Goal: Task Accomplishment & Management: Complete application form

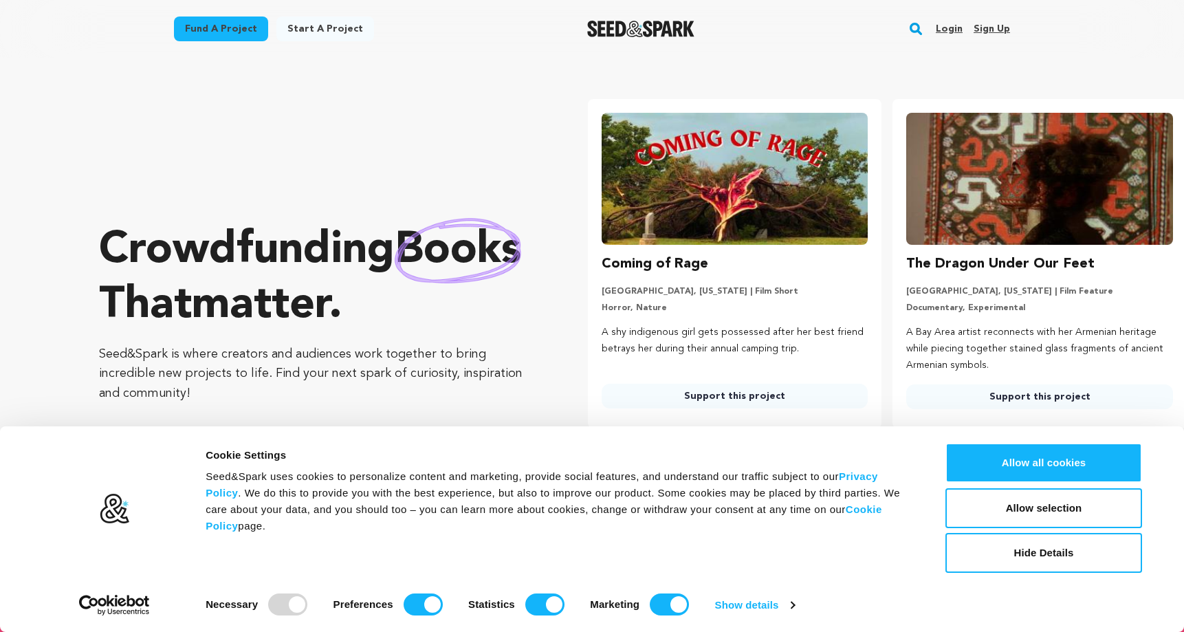
click at [951, 27] on link "Login" at bounding box center [948, 29] width 27 height 22
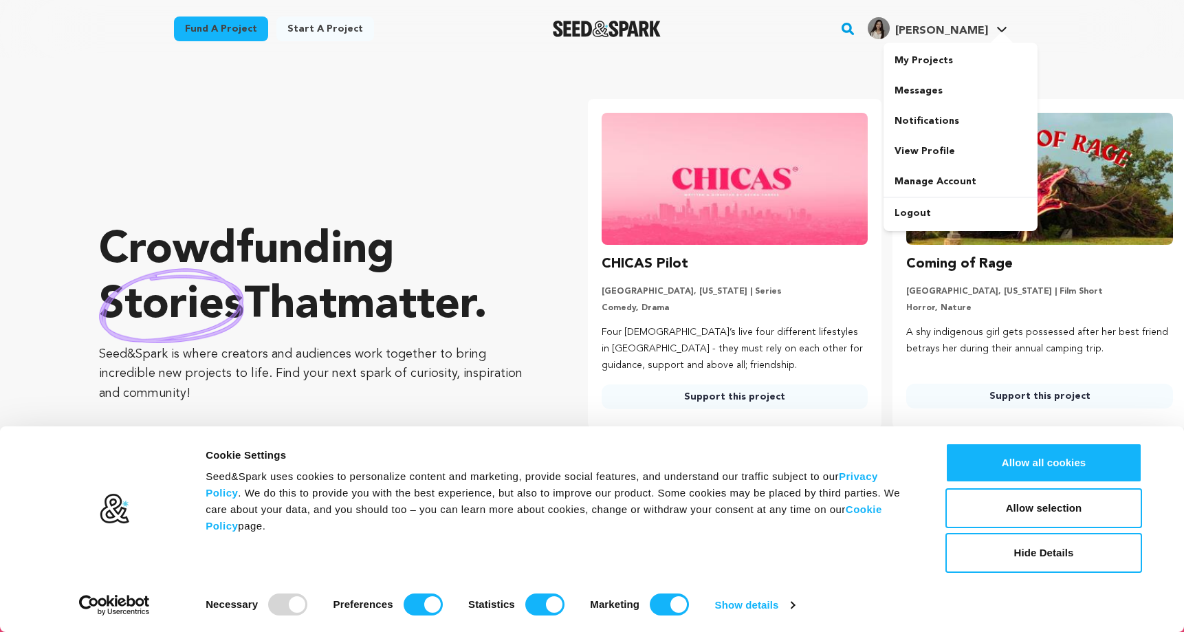
scroll to position [0, 243]
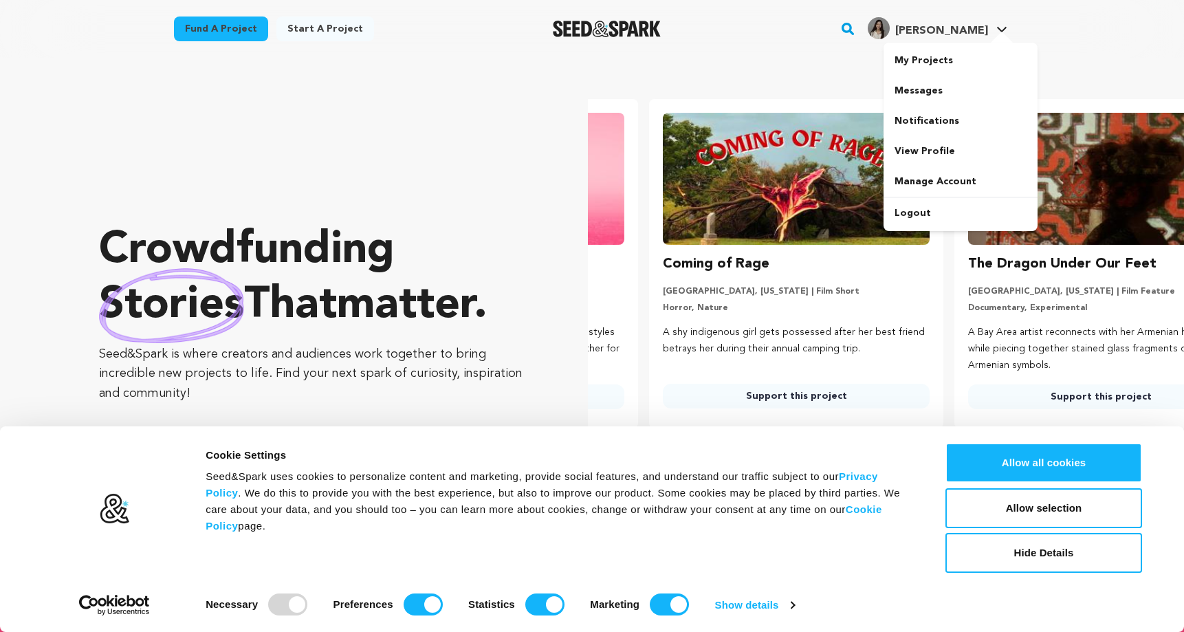
click at [990, 31] on link "Michelle C. Michelle C." at bounding box center [937, 26] width 145 height 25
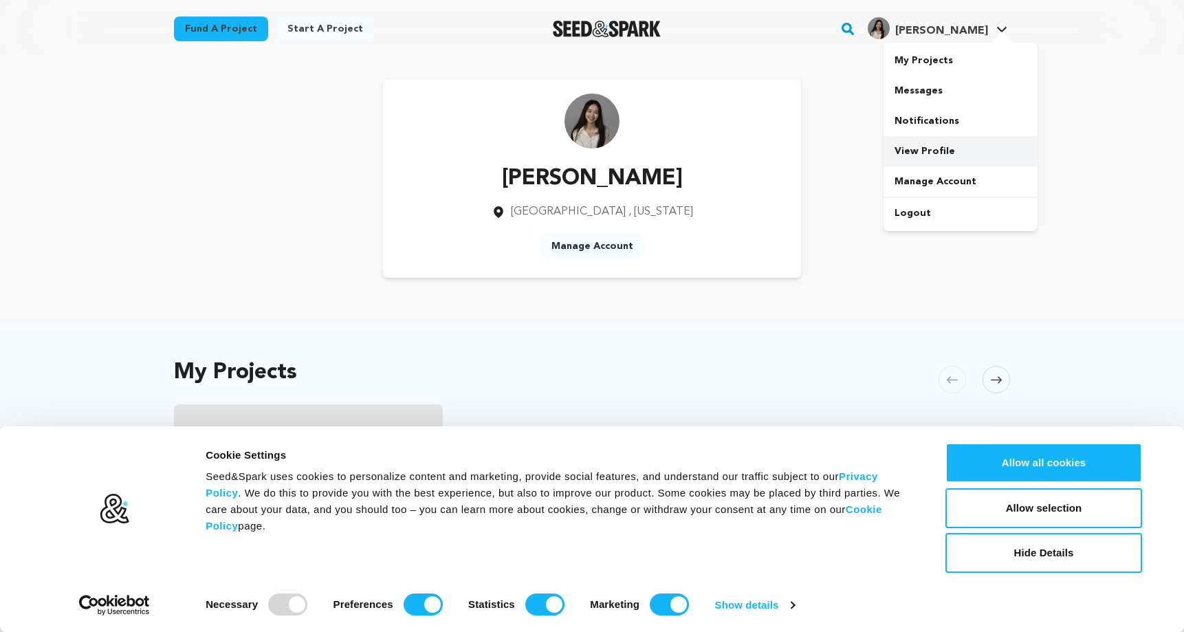
click at [929, 151] on link "View Profile" at bounding box center [960, 151] width 154 height 30
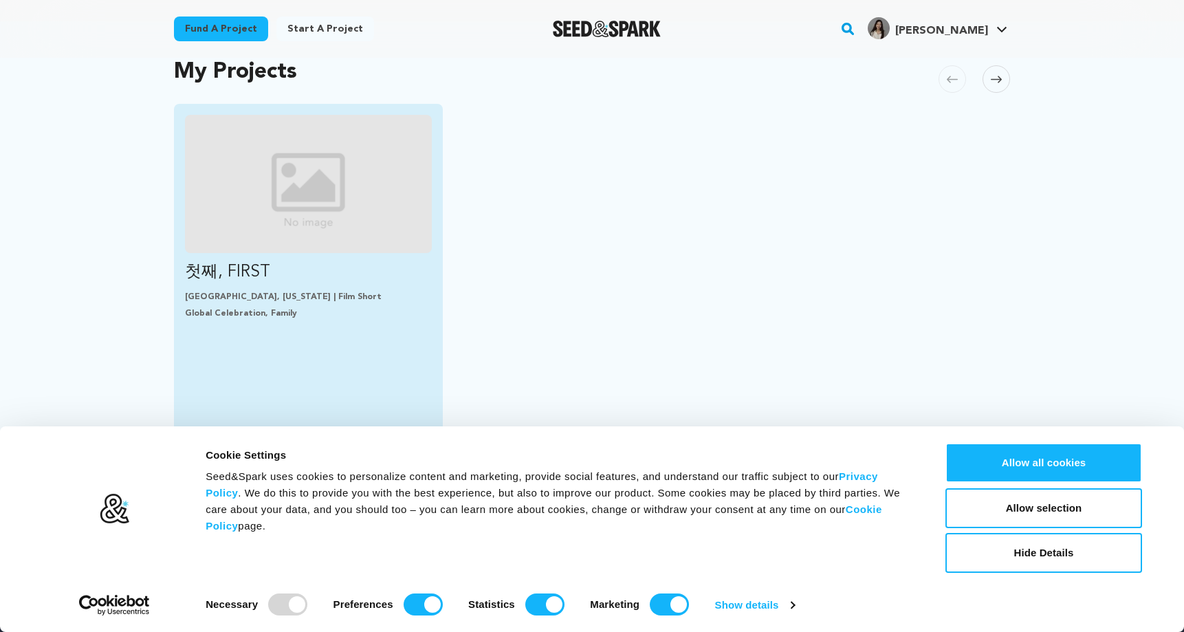
scroll to position [302, 0]
click at [268, 287] on link "첫째, FIRST Salt Lake City, Utah | Film Short Global Celebration, Family DRAFT AW…" at bounding box center [308, 219] width 247 height 212
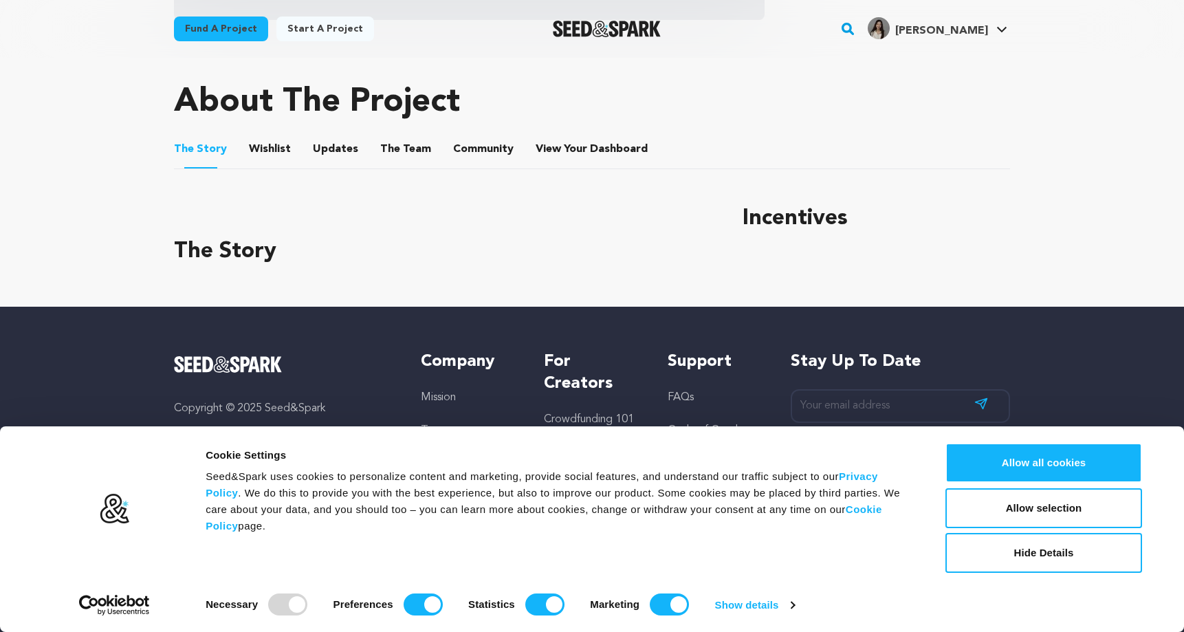
scroll to position [555, 0]
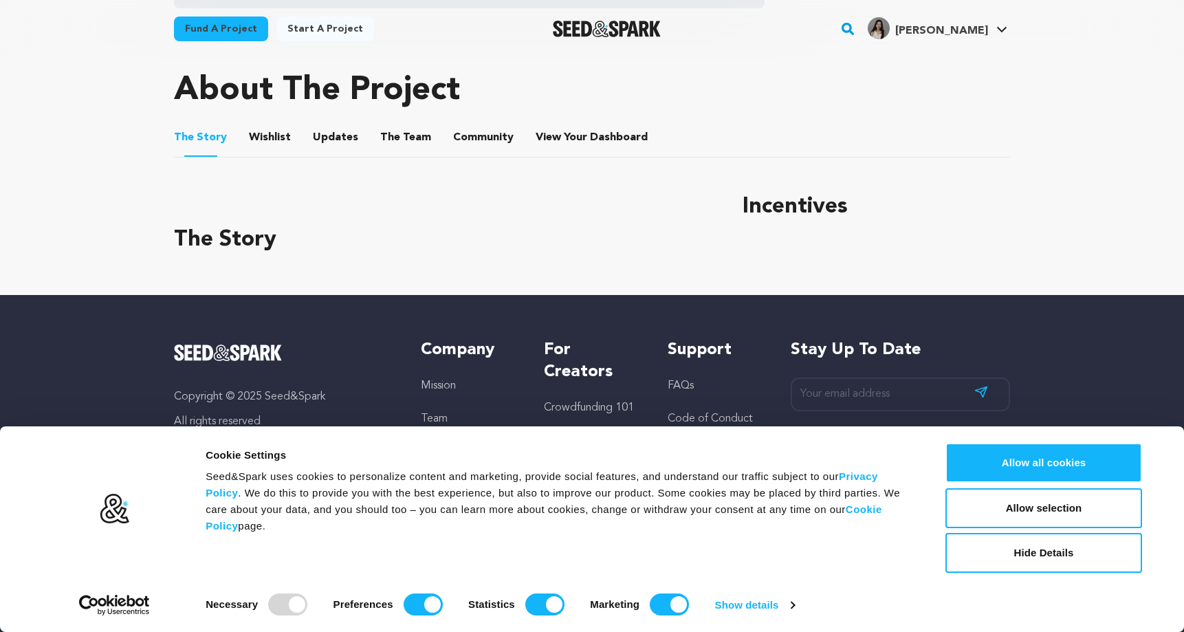
click at [267, 136] on button "Wishlist" at bounding box center [270, 140] width 33 height 33
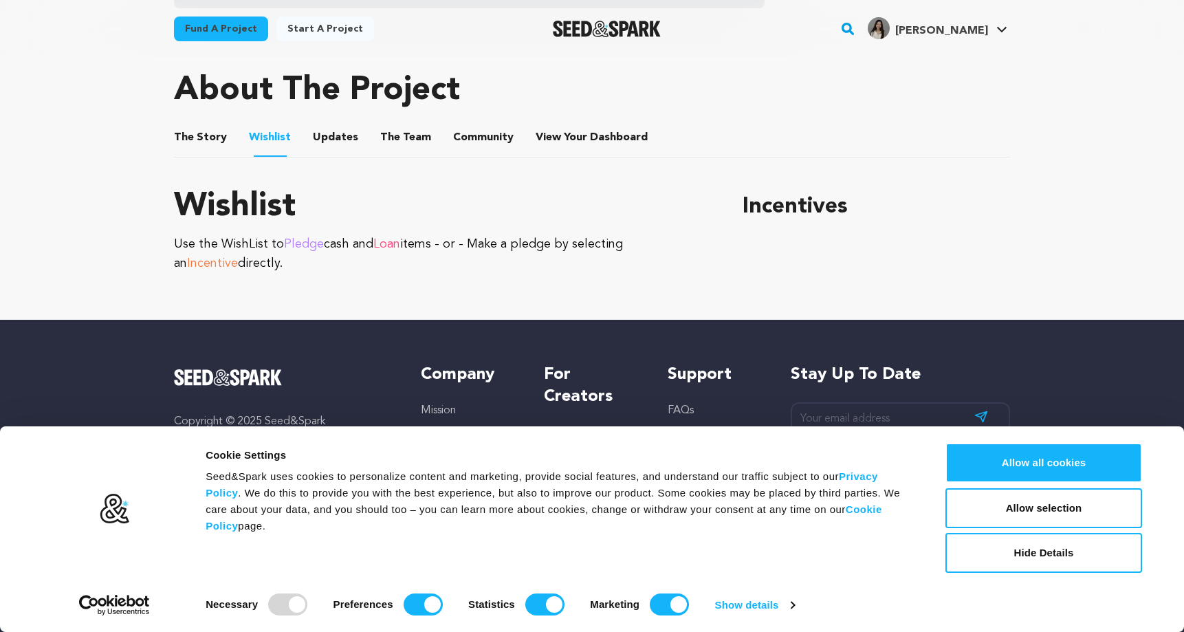
click at [338, 138] on button "Updates" at bounding box center [335, 140] width 33 height 33
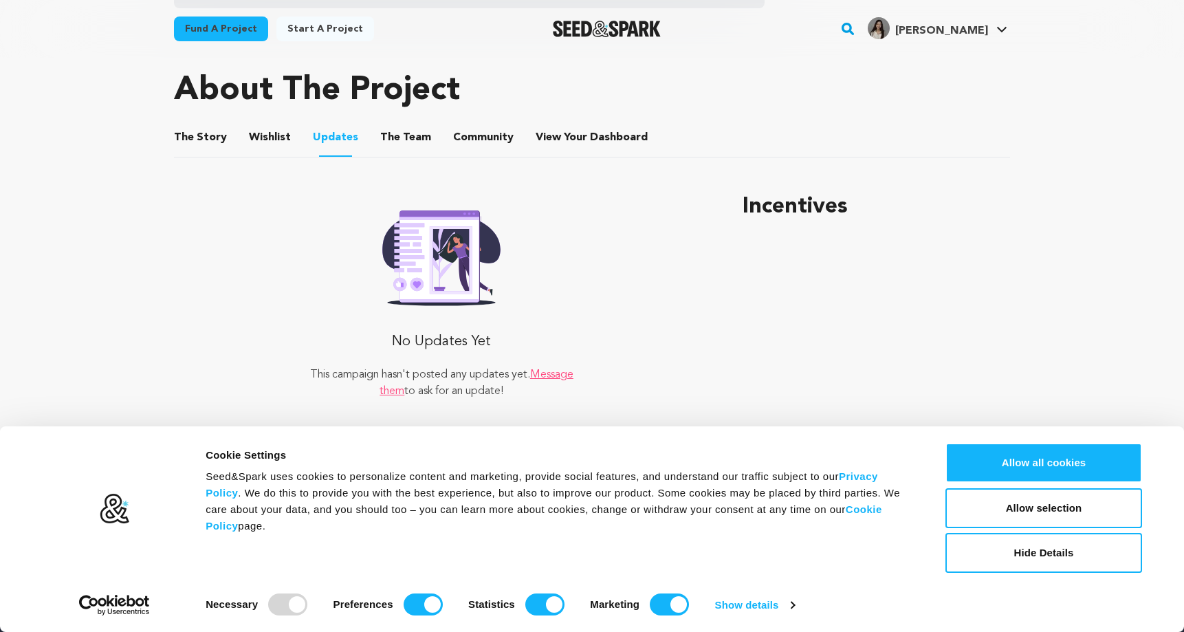
click at [390, 147] on button "The Team" at bounding box center [405, 140] width 33 height 33
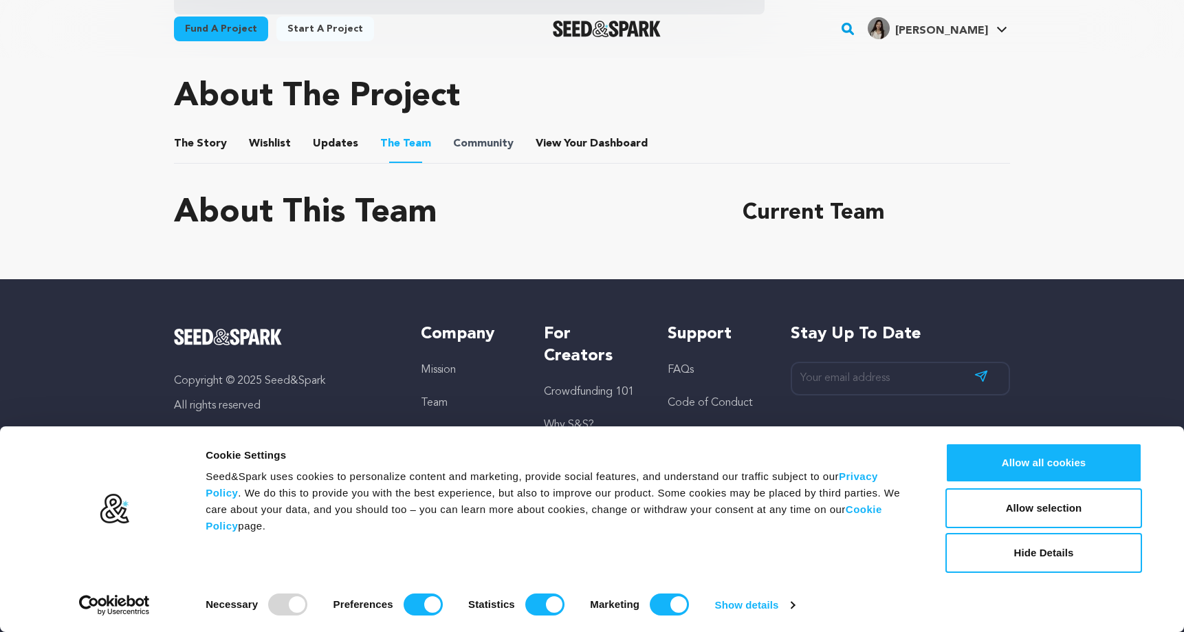
click at [453, 146] on span "Community" at bounding box center [483, 143] width 60 height 16
click at [478, 146] on button "Community" at bounding box center [483, 146] width 33 height 33
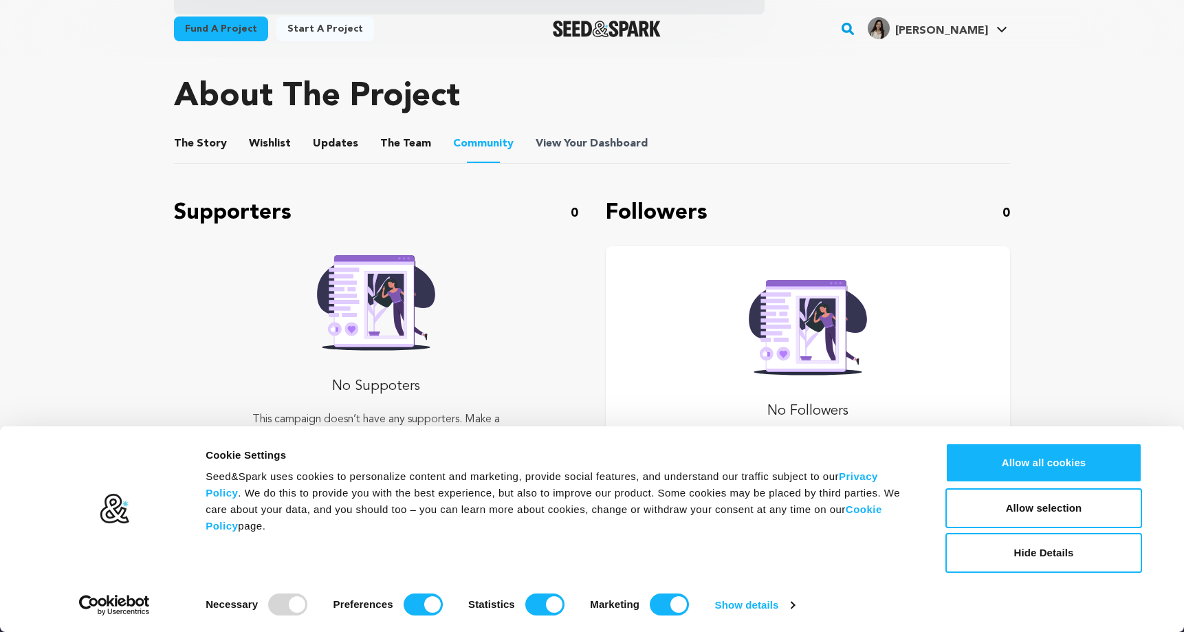
click at [568, 146] on span "View Your Dashboard" at bounding box center [592, 143] width 115 height 16
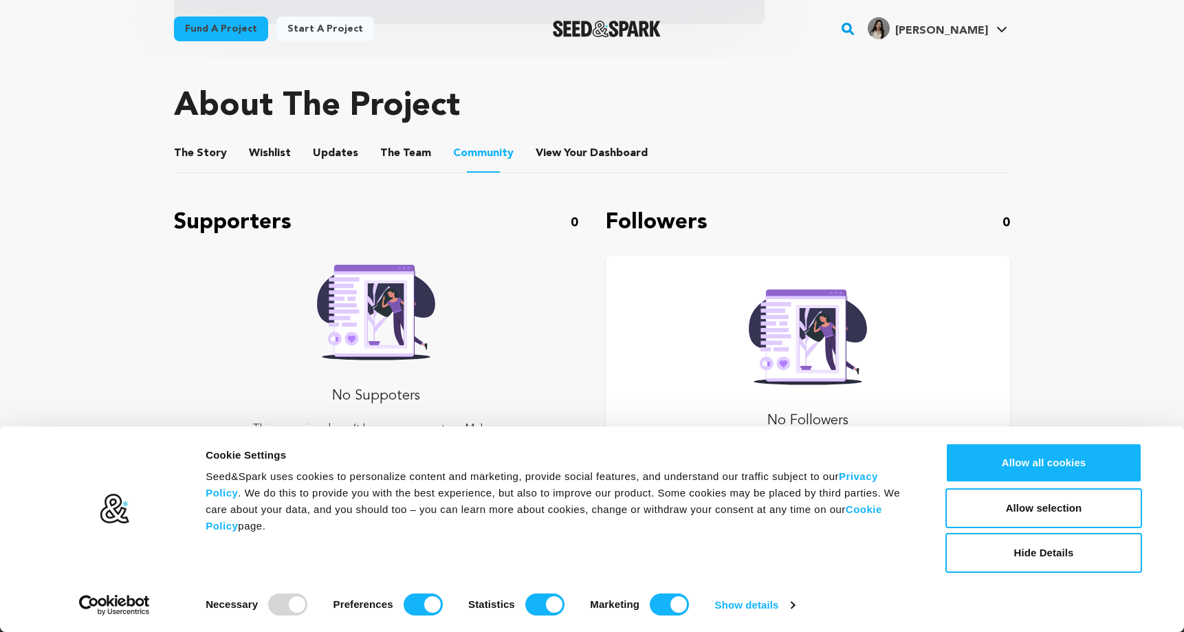
scroll to position [538, 0]
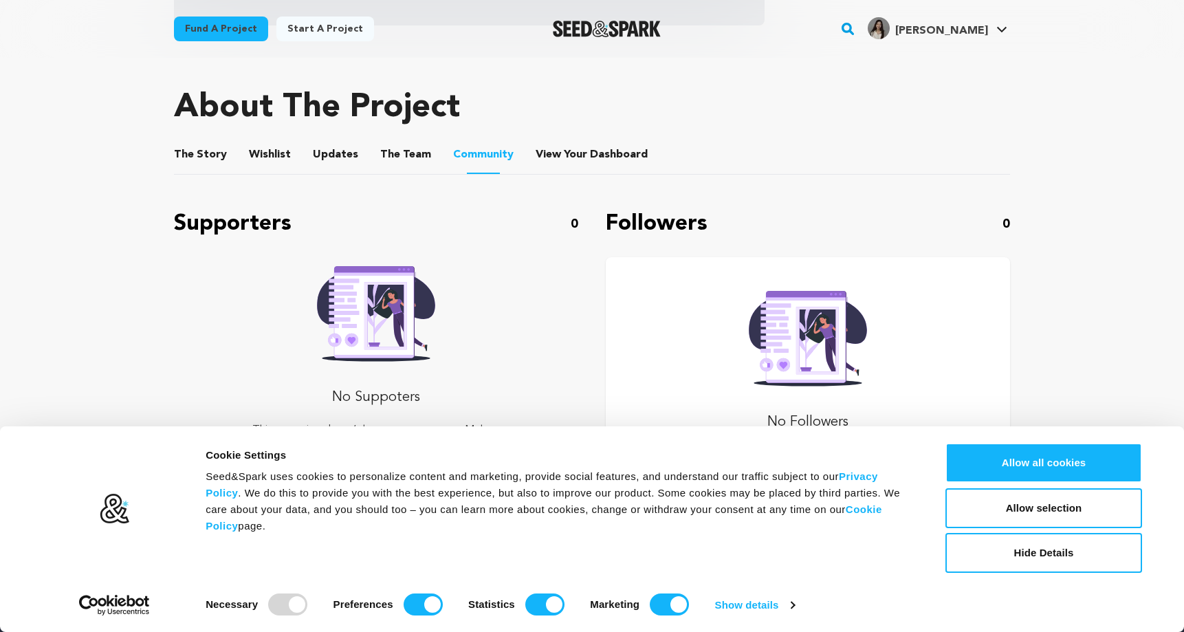
click at [483, 170] on button "Community" at bounding box center [483, 157] width 33 height 34
click at [380, 164] on li "The Team The Team" at bounding box center [405, 154] width 51 height 38
click at [389, 144] on button "The Team" at bounding box center [405, 157] width 33 height 33
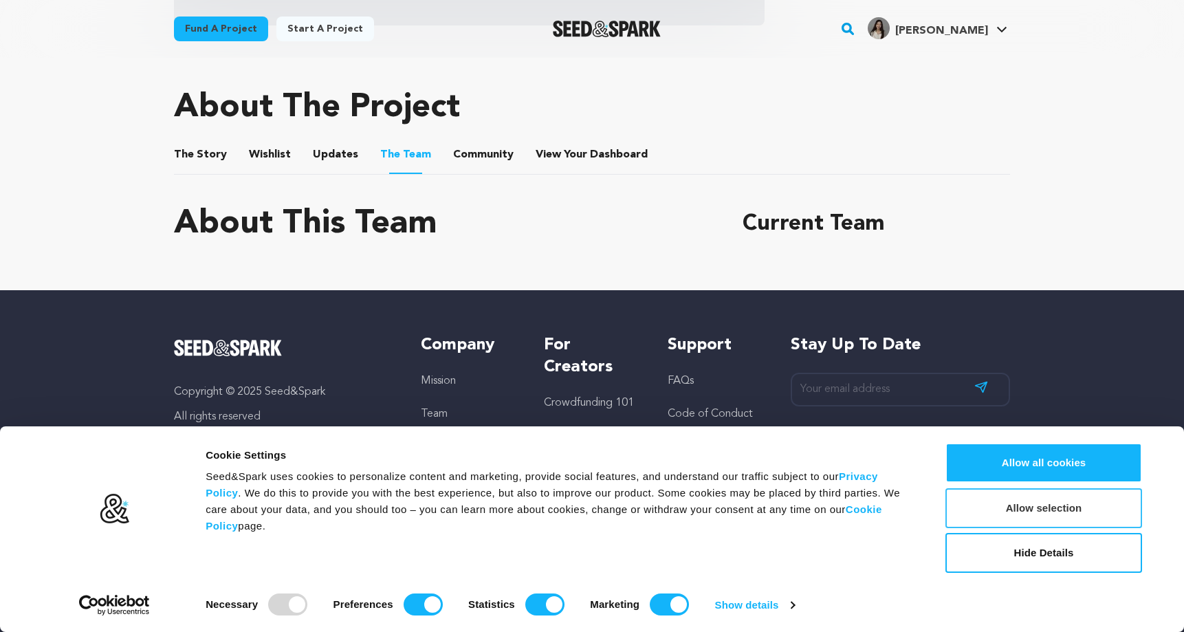
click at [1028, 520] on button "Allow selection" at bounding box center [1043, 508] width 197 height 40
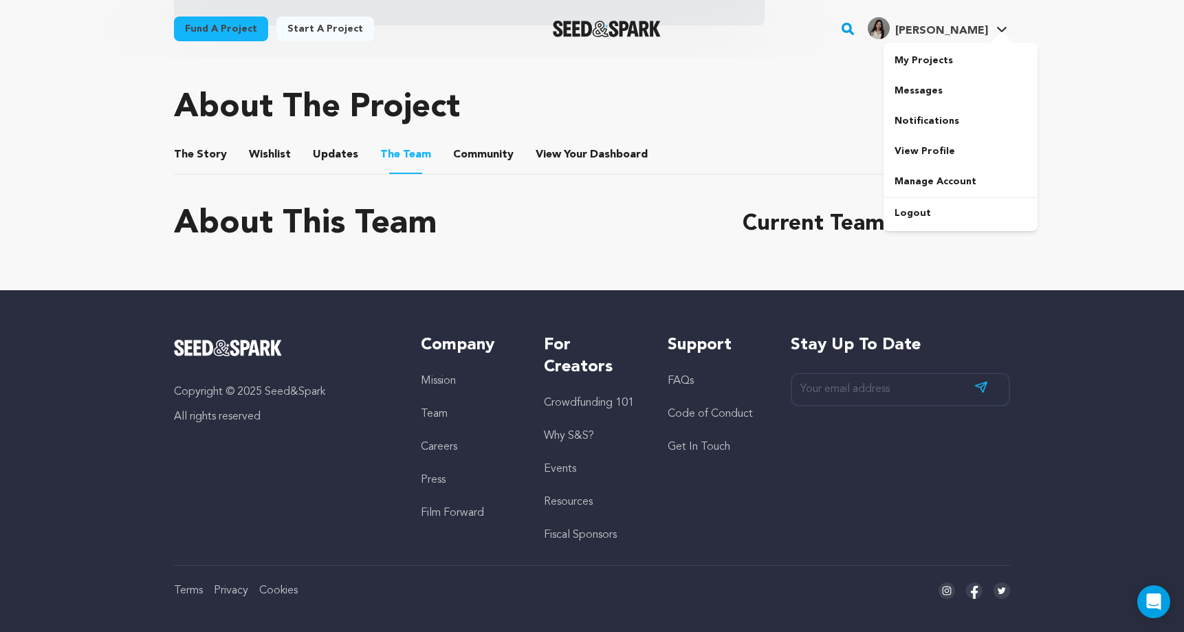
click at [946, 33] on span "[PERSON_NAME]" at bounding box center [941, 30] width 93 height 11
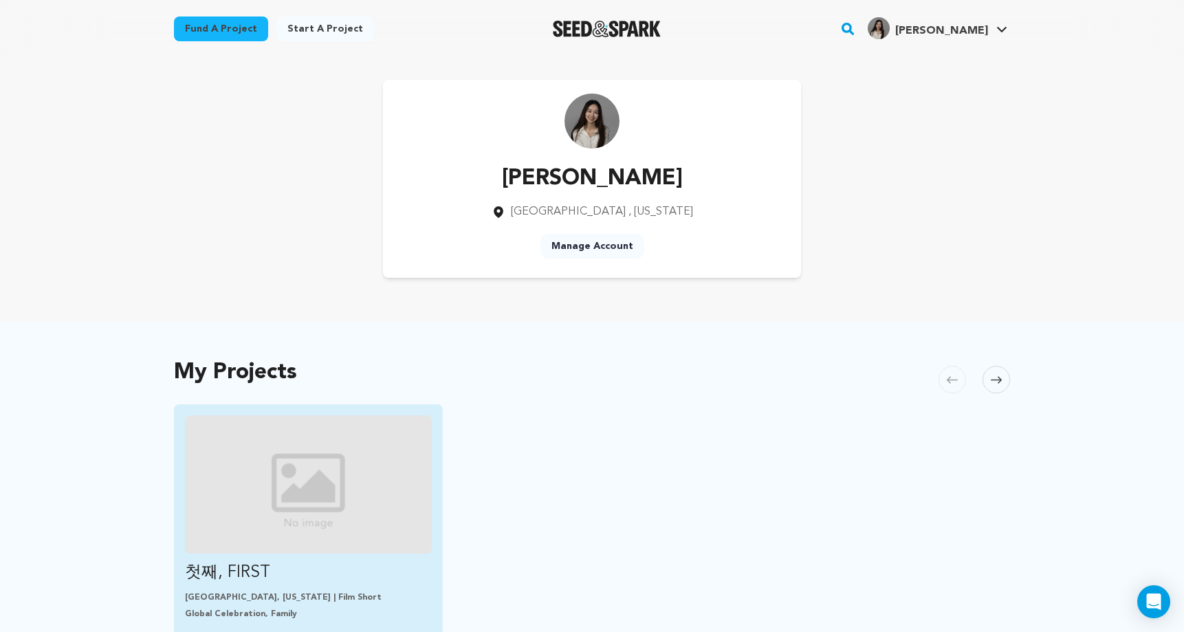
click at [304, 547] on img "Fund 첫째, FIRST" at bounding box center [308, 484] width 247 height 138
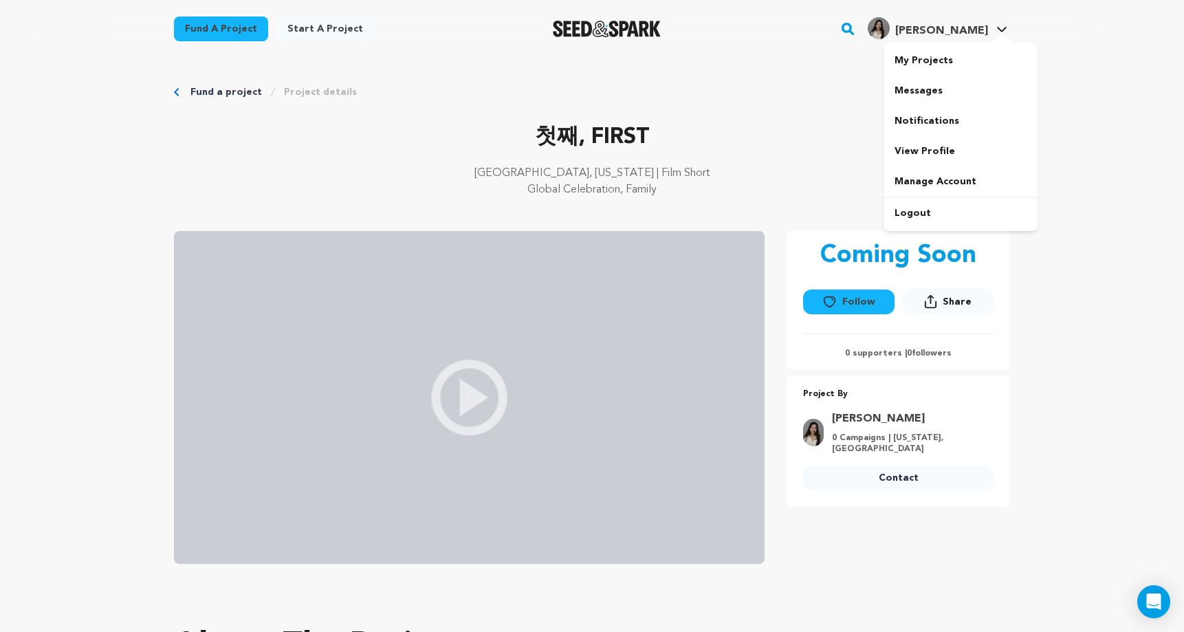
click at [937, 38] on h4 "[PERSON_NAME]" at bounding box center [941, 31] width 93 height 16
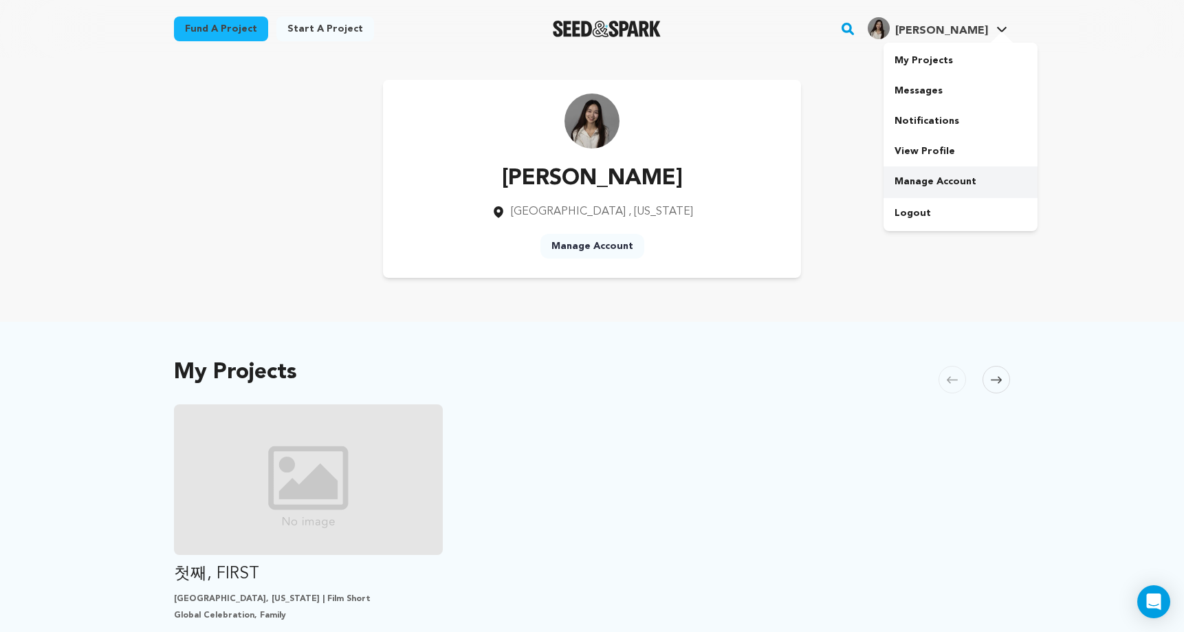
click at [943, 177] on link "Manage Account" at bounding box center [960, 181] width 154 height 30
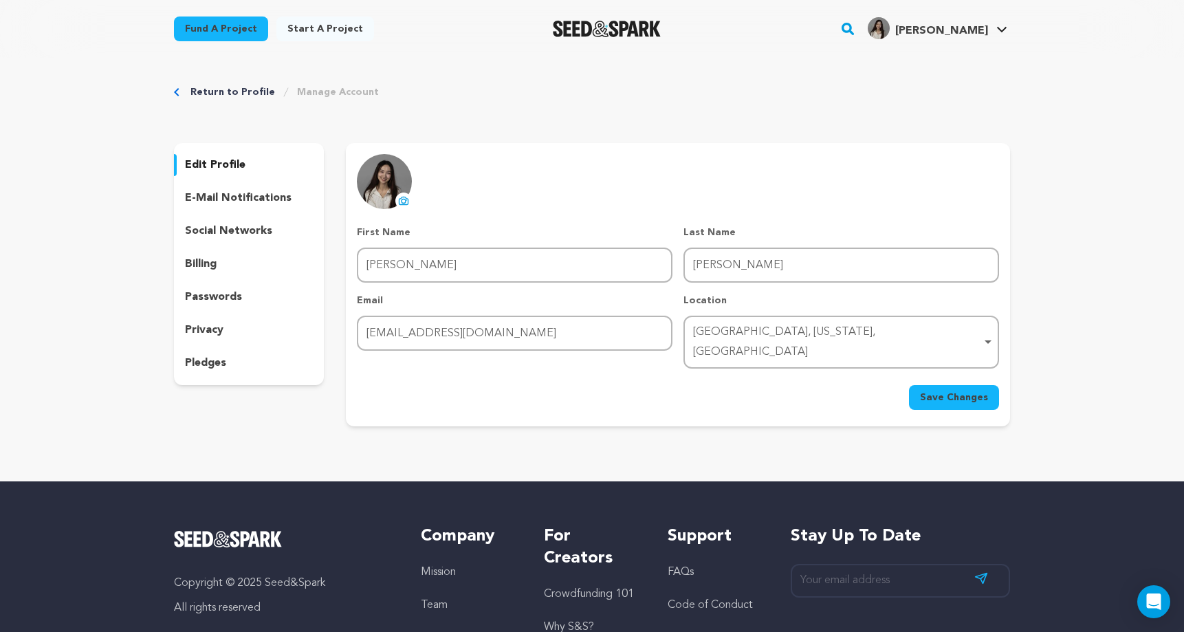
click at [221, 92] on link "Return to Profile" at bounding box center [232, 92] width 85 height 14
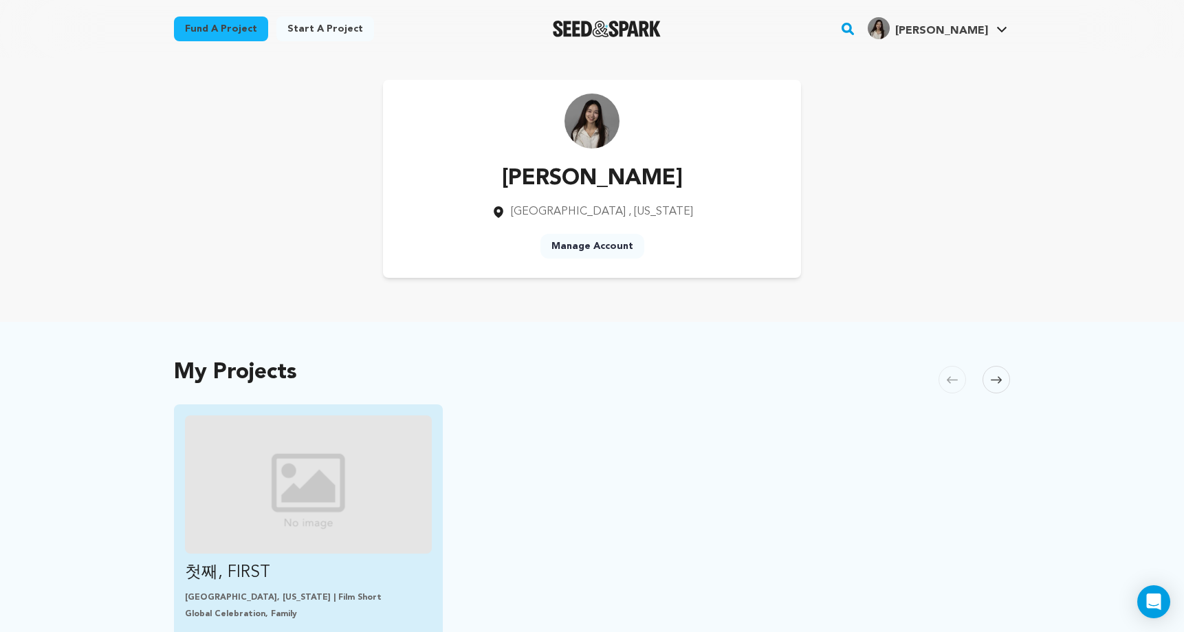
click at [259, 502] on img "Fund 첫째, FIRST" at bounding box center [308, 484] width 247 height 138
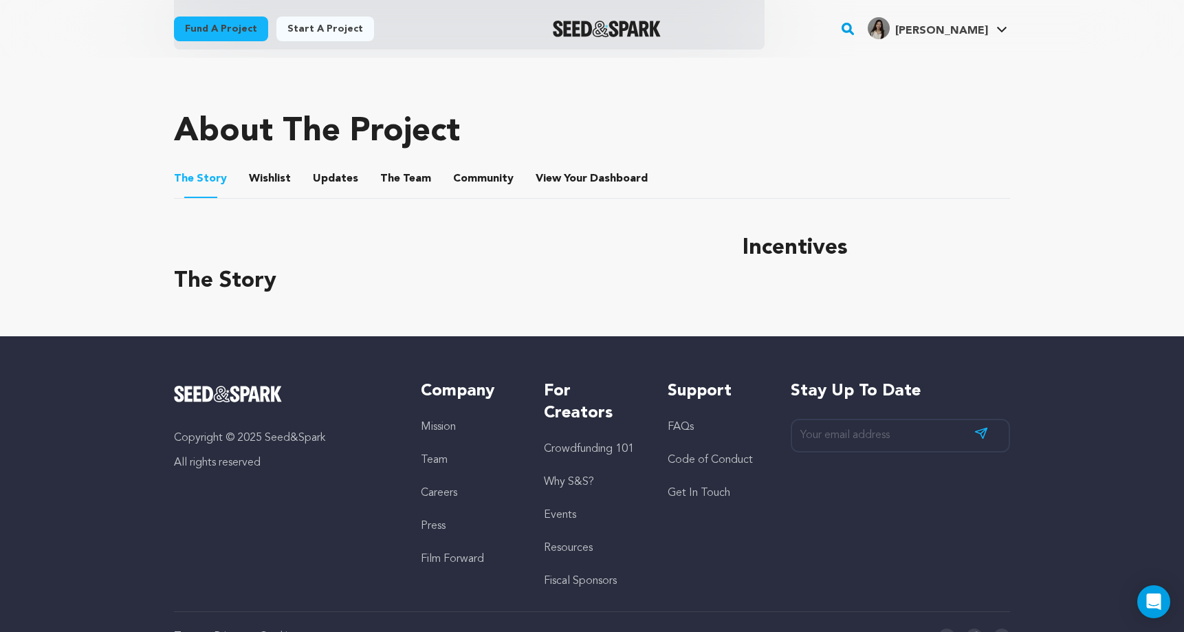
scroll to position [455, 0]
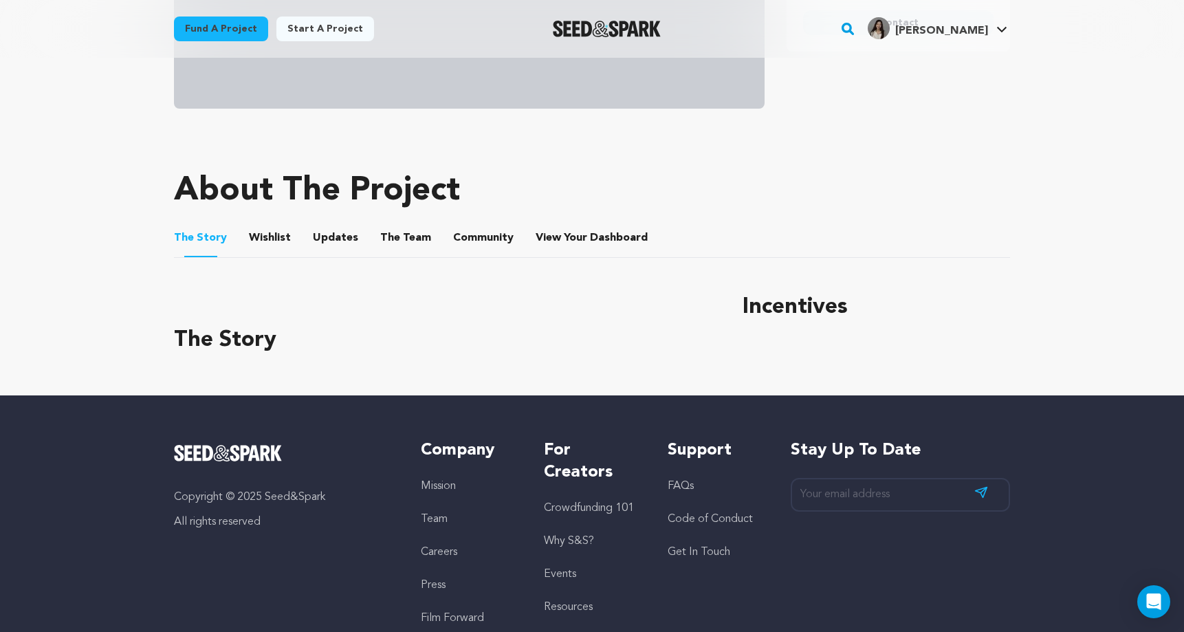
click at [258, 248] on button "Wishlist" at bounding box center [270, 240] width 33 height 33
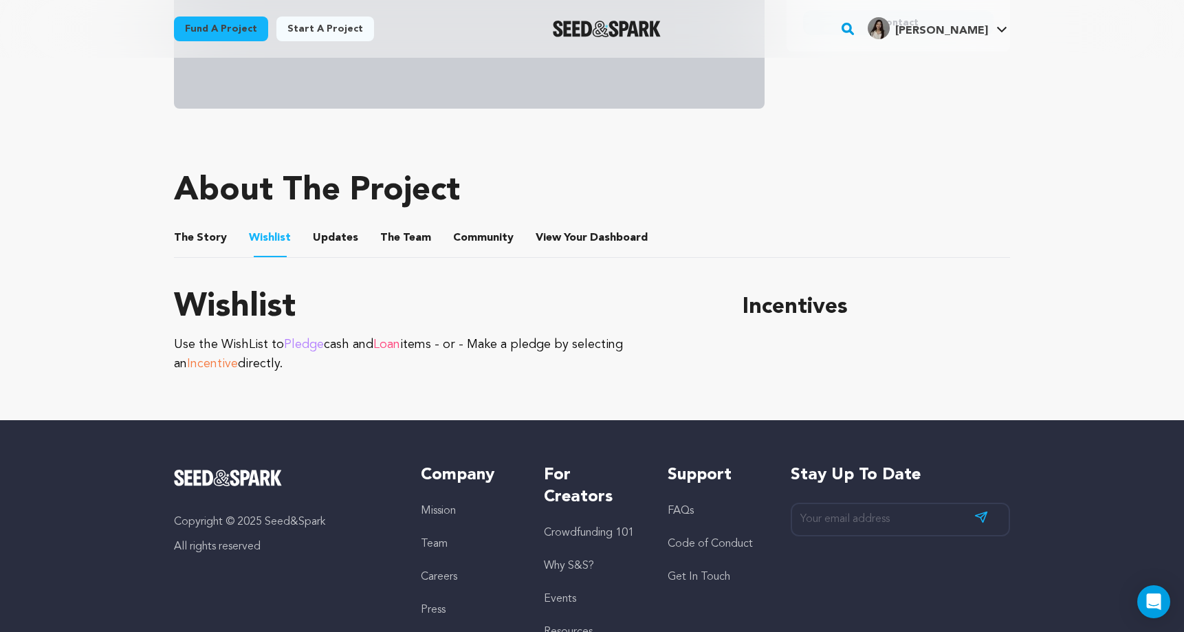
click at [319, 243] on button "Updates" at bounding box center [335, 240] width 33 height 33
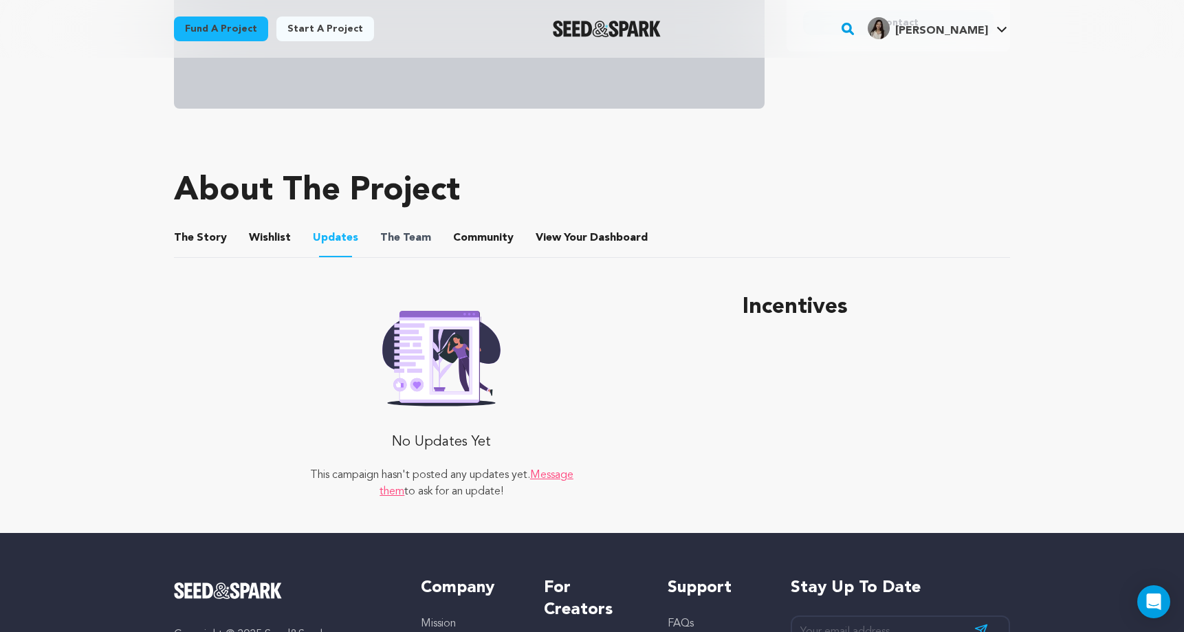
click at [380, 239] on span "The" at bounding box center [390, 238] width 20 height 16
click at [389, 236] on button "The Team" at bounding box center [405, 240] width 33 height 33
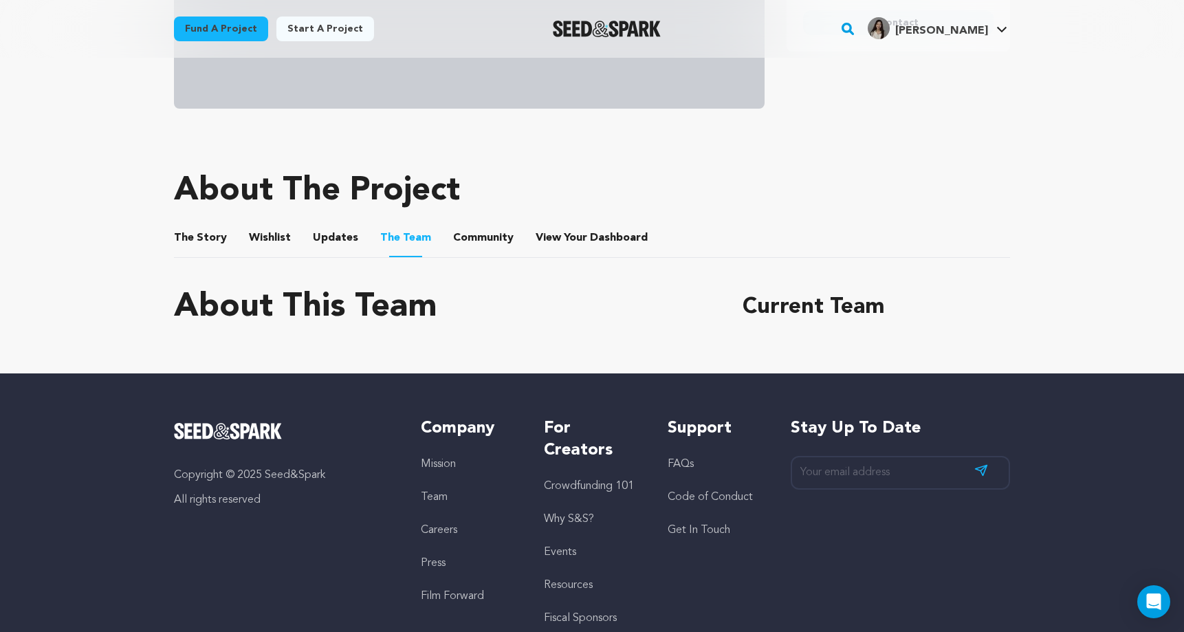
click at [661, 232] on ul "The Story The Story Wishlist Wishlist Updates Updates The Team The Team Communi…" at bounding box center [592, 238] width 836 height 39
click at [595, 234] on span "Dashboard" at bounding box center [619, 238] width 58 height 16
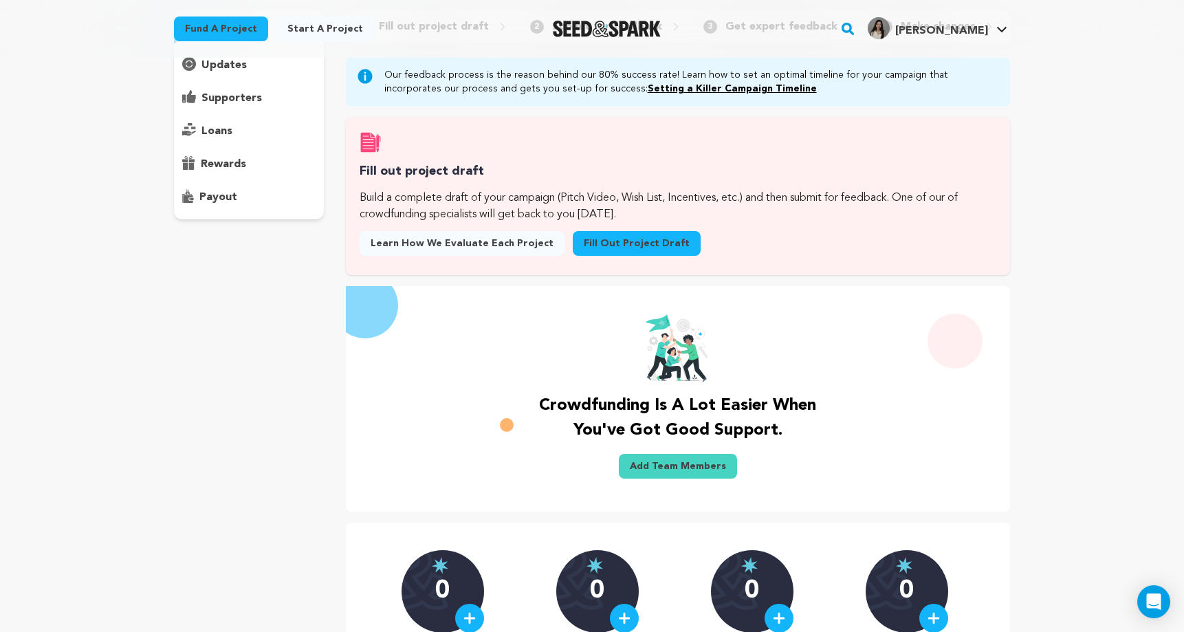
scroll to position [138, 0]
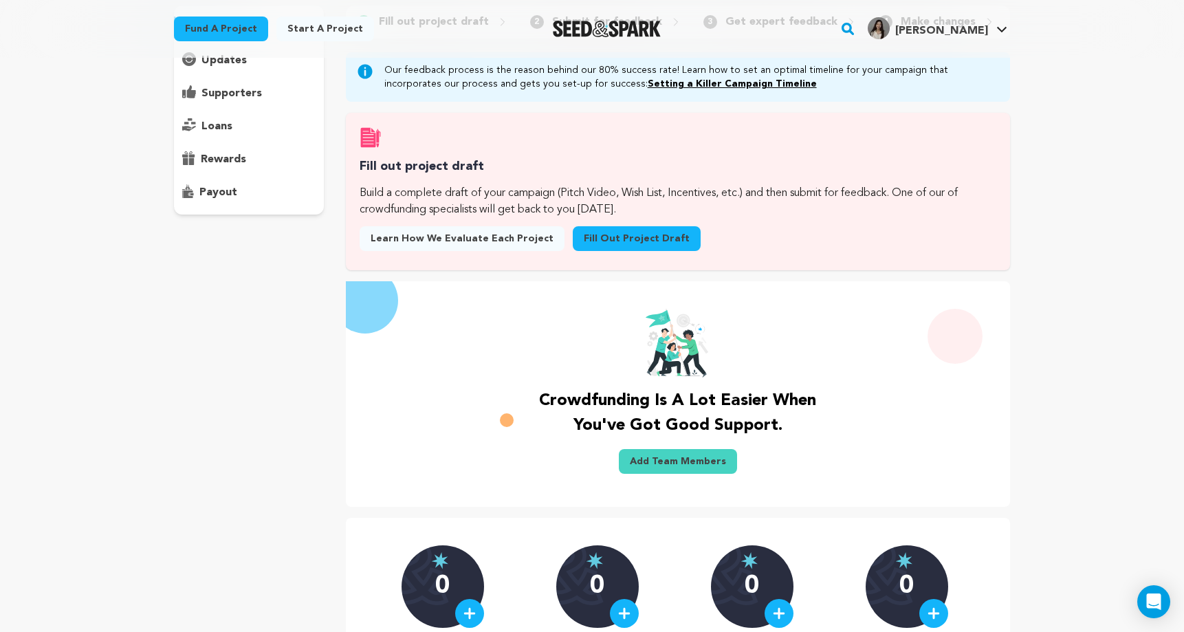
click at [605, 243] on link "Fill out project draft" at bounding box center [637, 238] width 128 height 25
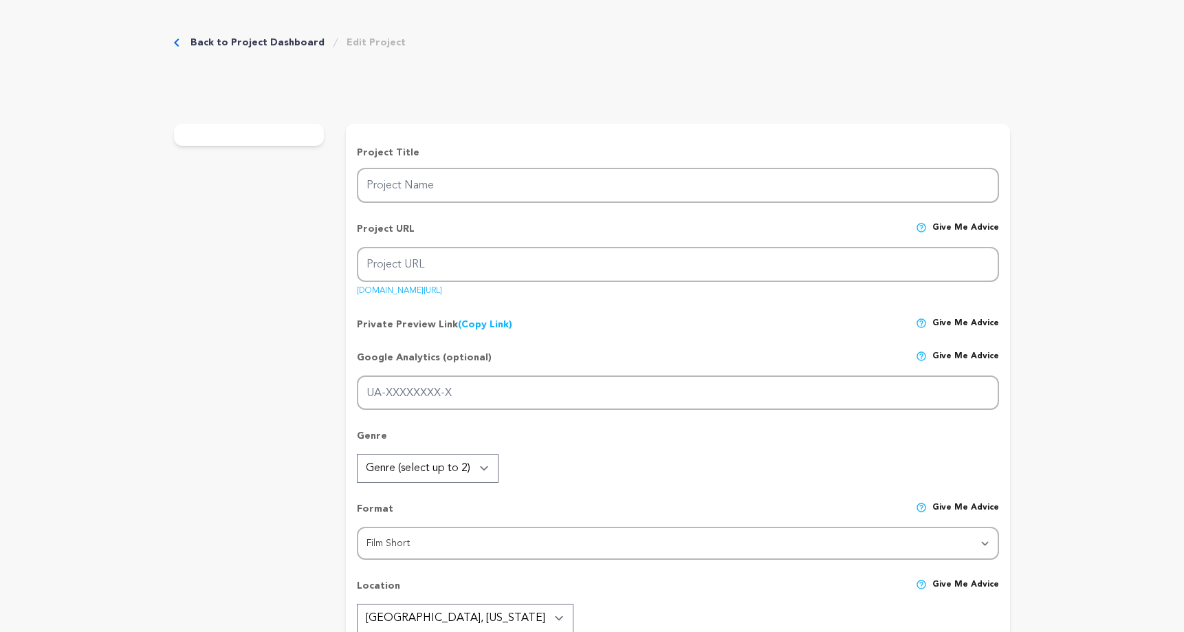
type input "첫째, FIRST"
type input "first-2"
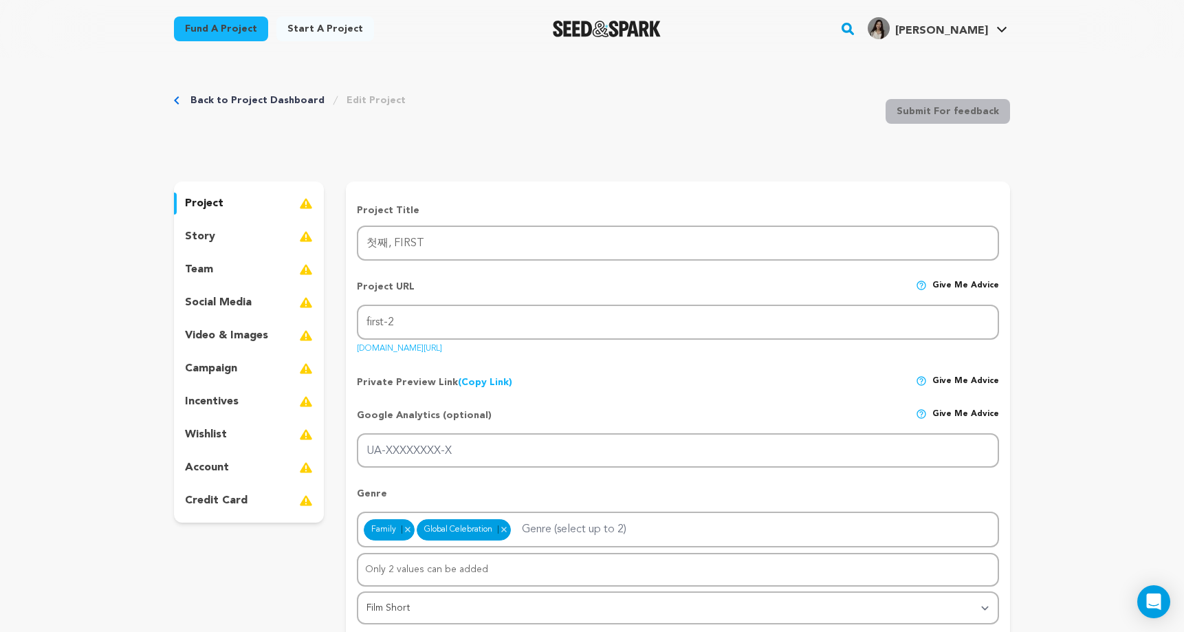
click at [252, 102] on link "Back to Project Dashboard" at bounding box center [257, 100] width 134 height 14
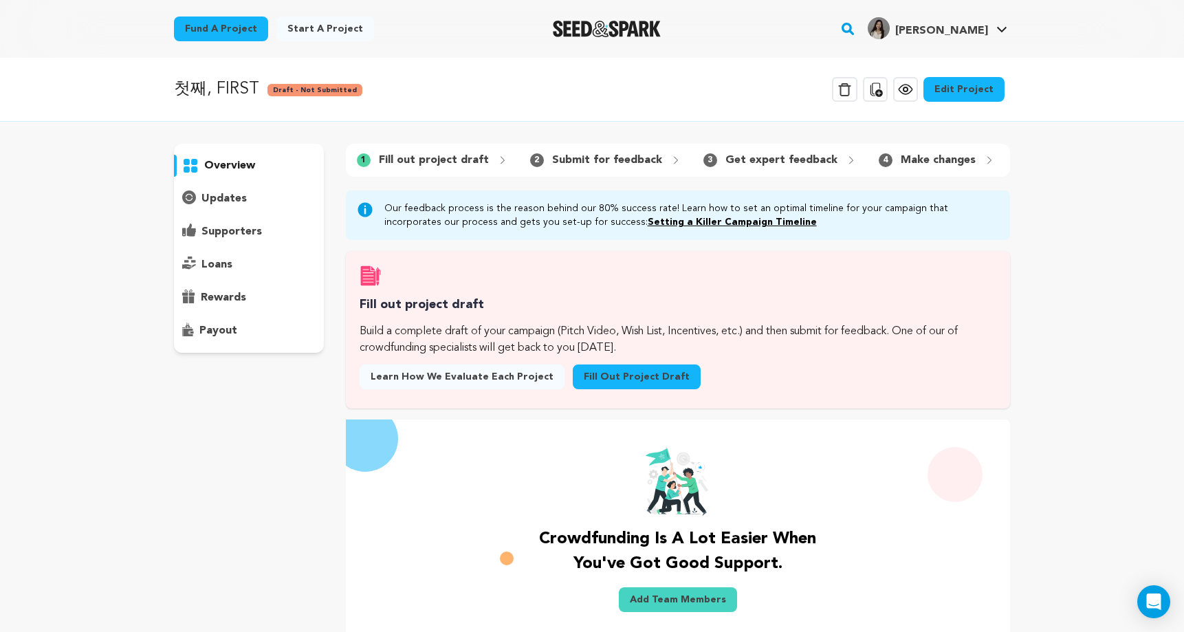
click at [613, 384] on link "Fill out project draft" at bounding box center [637, 376] width 128 height 25
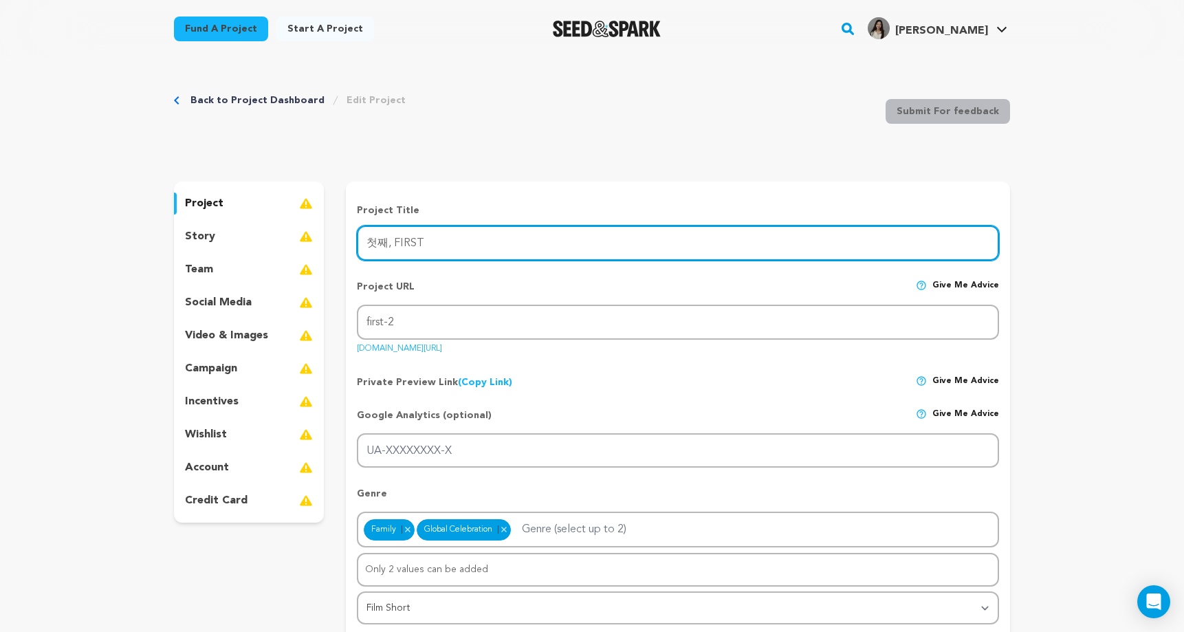
click at [535, 239] on input "첫째, FIRST" at bounding box center [678, 242] width 642 height 35
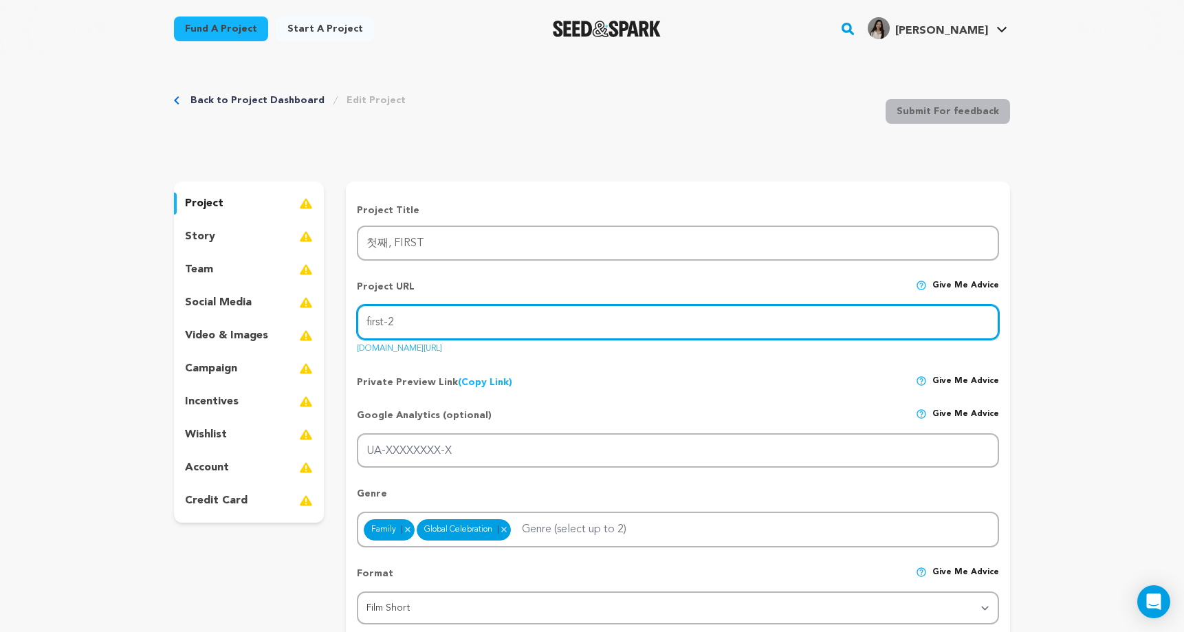
click at [498, 320] on input "first-2" at bounding box center [678, 321] width 642 height 35
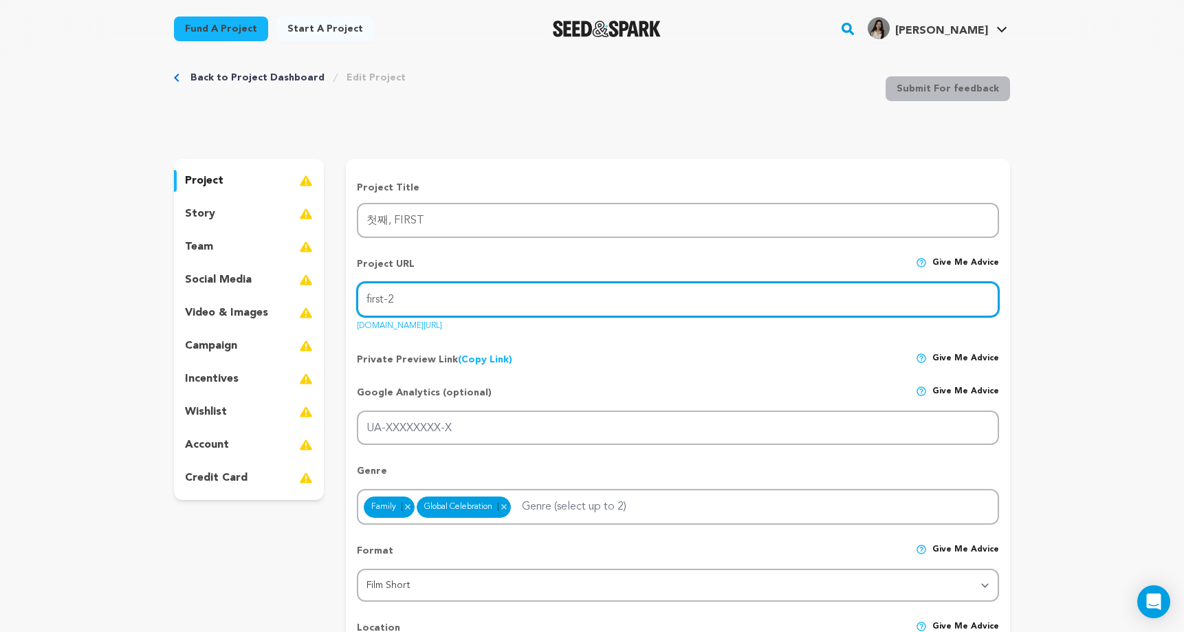
scroll to position [32, 0]
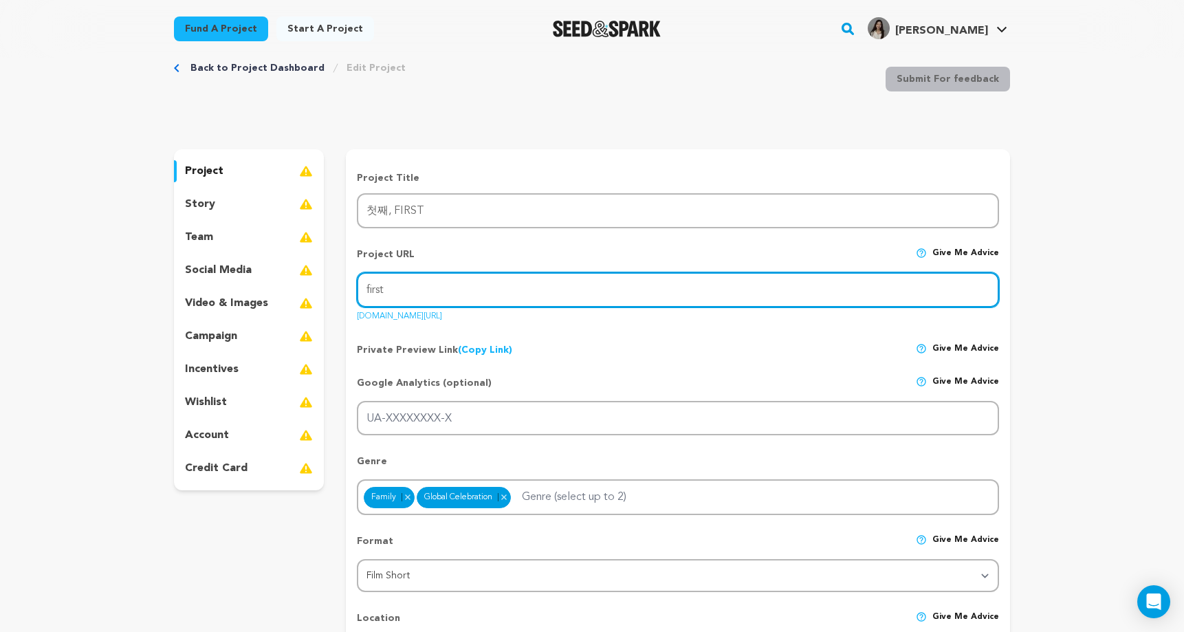
type input "first"
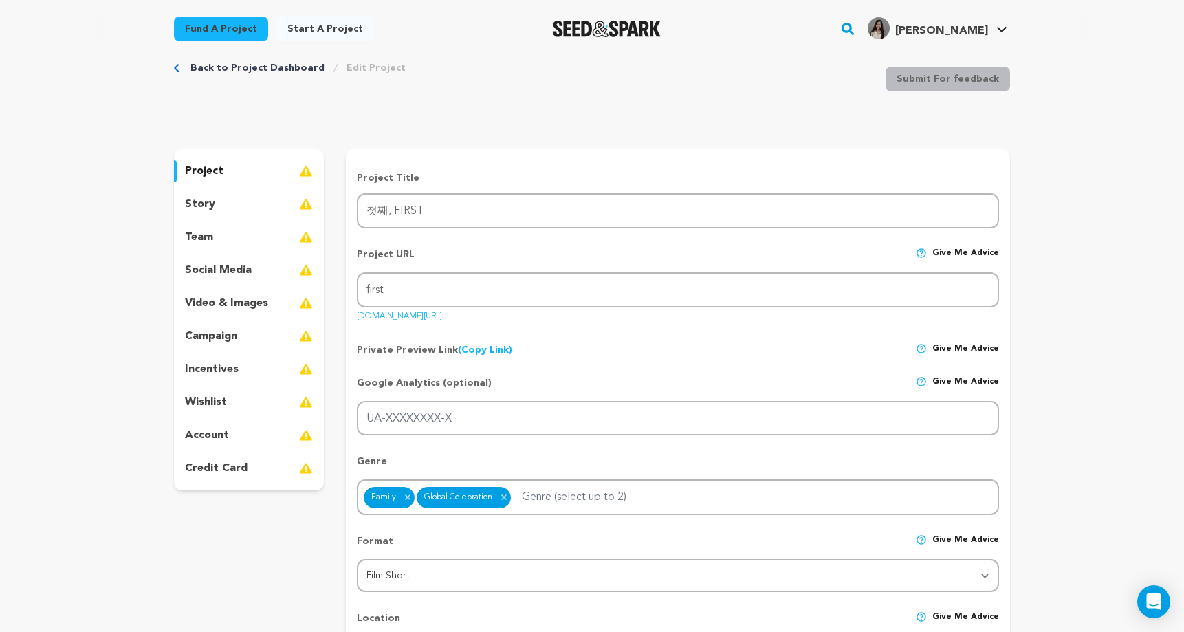
click at [630, 370] on div "Google Analytics (optional) Give me advice UA-XXXXXXXX-X" at bounding box center [678, 400] width 642 height 71
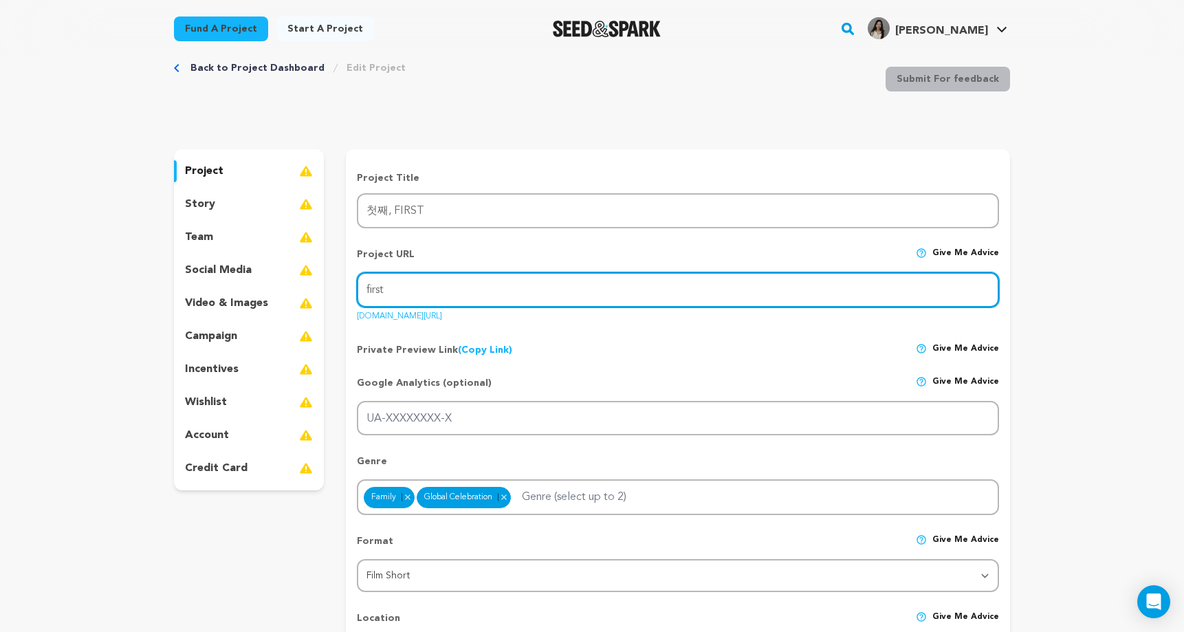
click at [506, 278] on input "first" at bounding box center [678, 289] width 642 height 35
click at [391, 287] on input "first" at bounding box center [678, 289] width 642 height 35
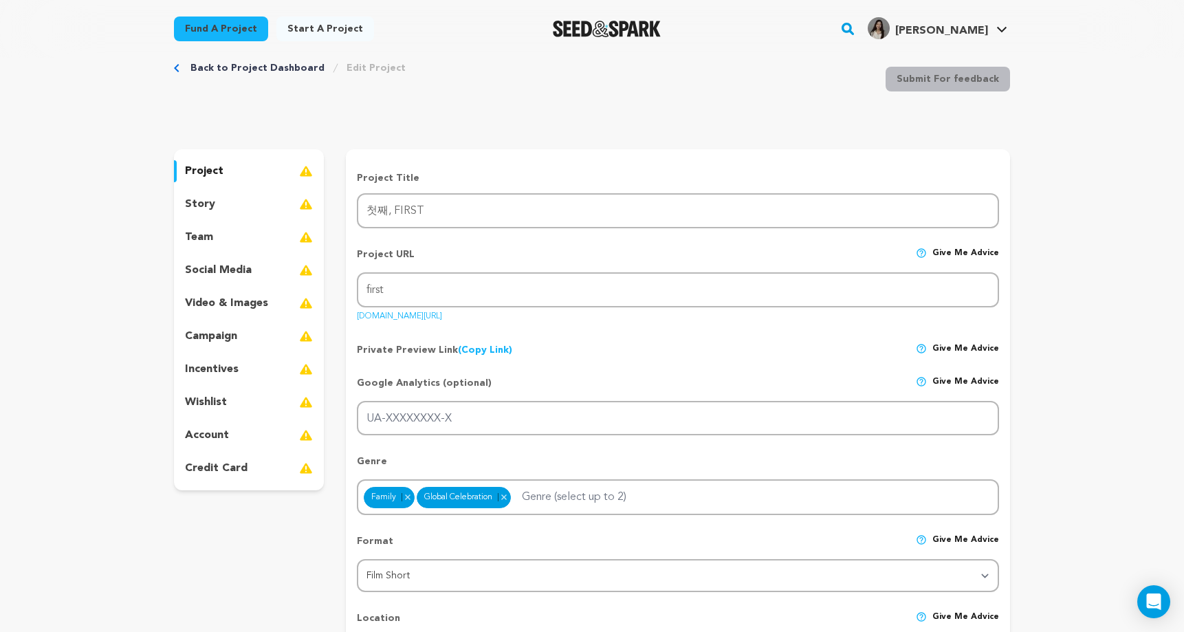
click at [504, 318] on div "Project URL Give me advice Project URL first [DOMAIN_NAME][URL]" at bounding box center [678, 279] width 642 height 87
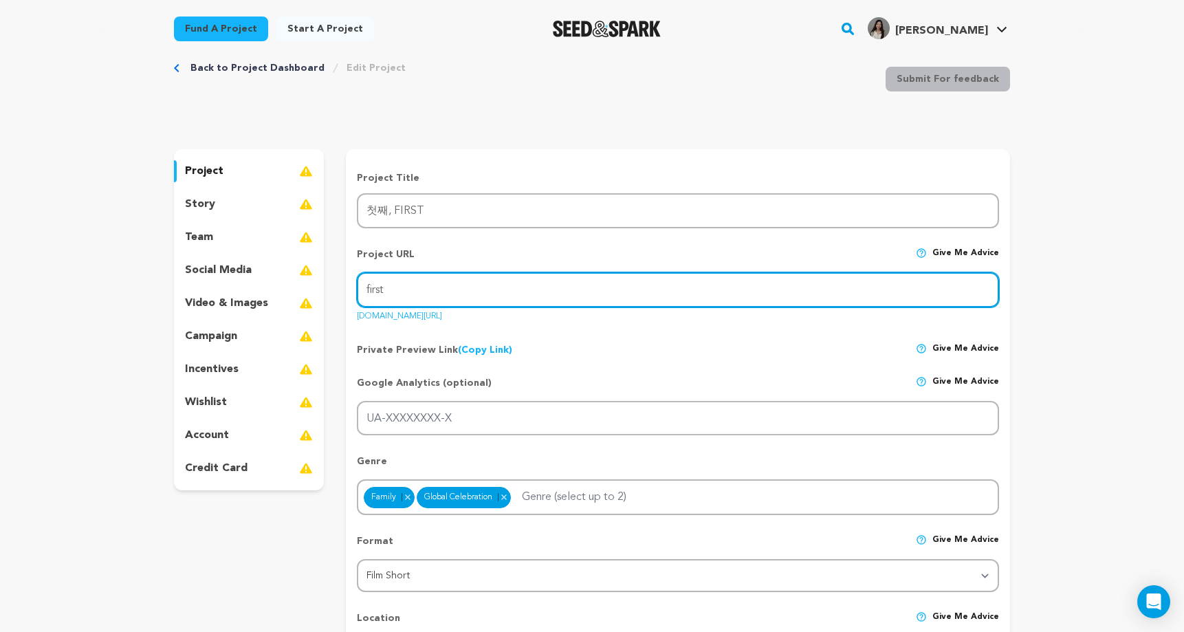
click at [507, 285] on input "first" at bounding box center [678, 289] width 642 height 35
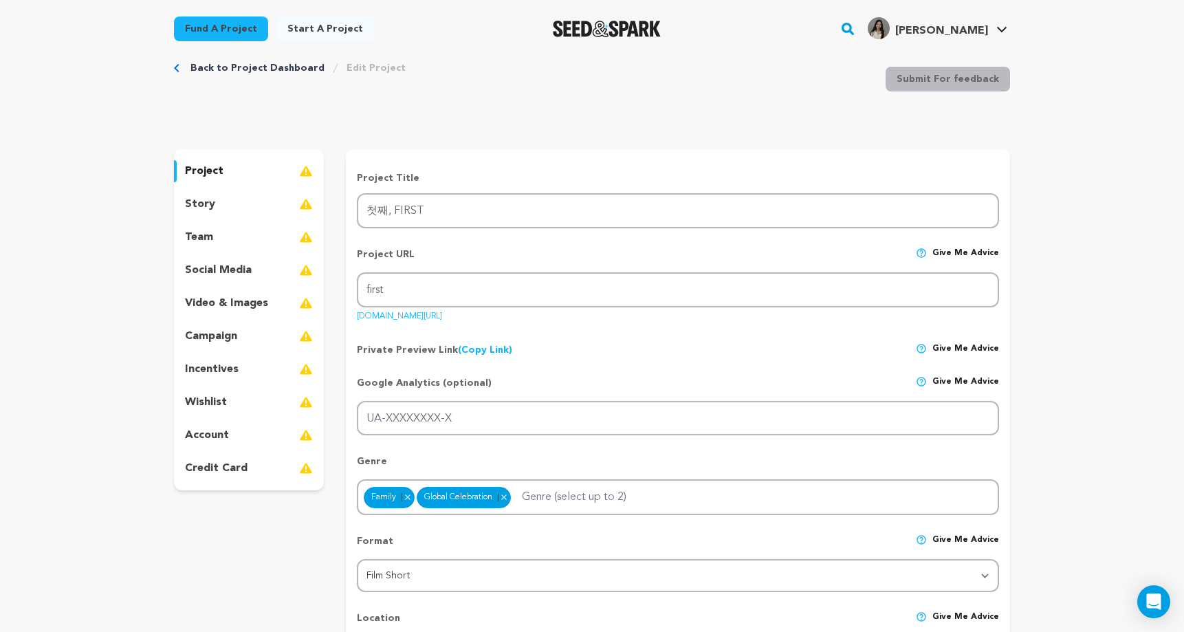
click at [520, 310] on div "Project URL Give me advice Project URL first [DOMAIN_NAME][URL]" at bounding box center [678, 279] width 642 height 87
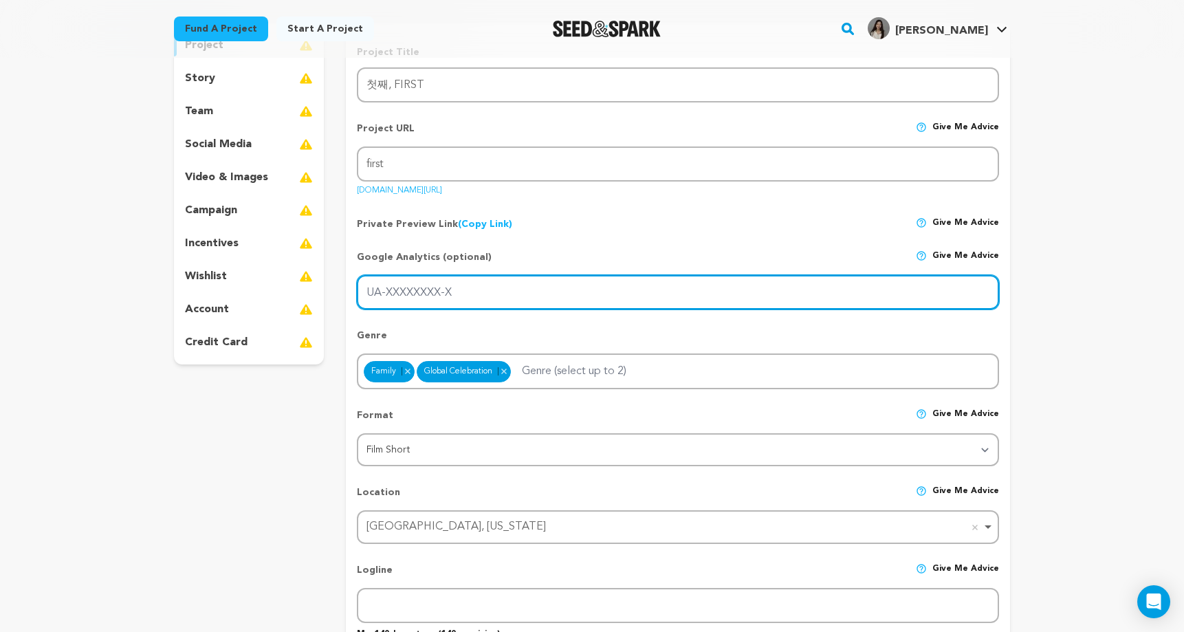
click at [465, 298] on input "UA-XXXXXXXX-X" at bounding box center [678, 292] width 642 height 35
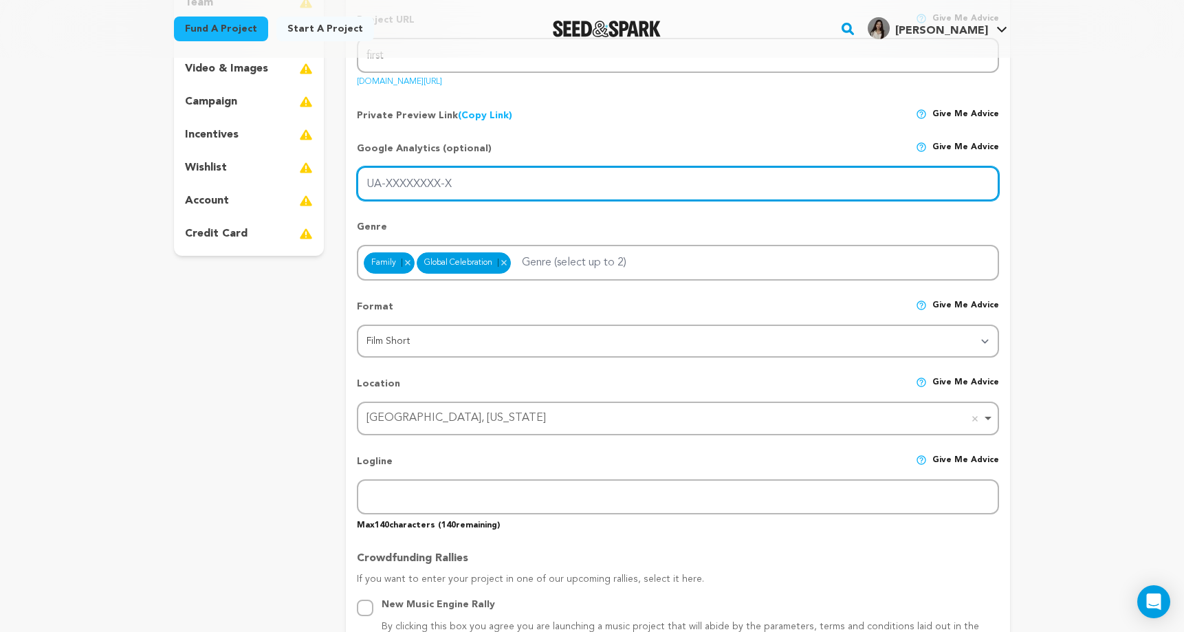
scroll to position [273, 0]
